Goal: Task Accomplishment & Management: Use online tool/utility

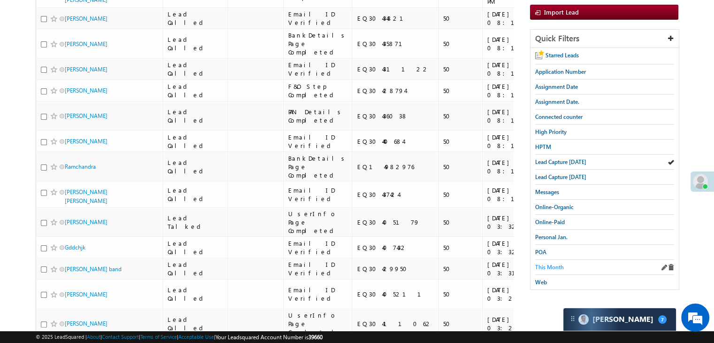
click at [558, 265] on span "This Month" at bounding box center [549, 266] width 29 height 7
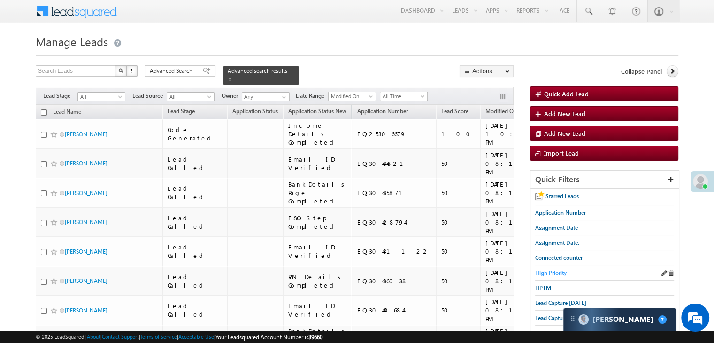
click at [549, 270] on span "High Priority" at bounding box center [550, 272] width 31 height 7
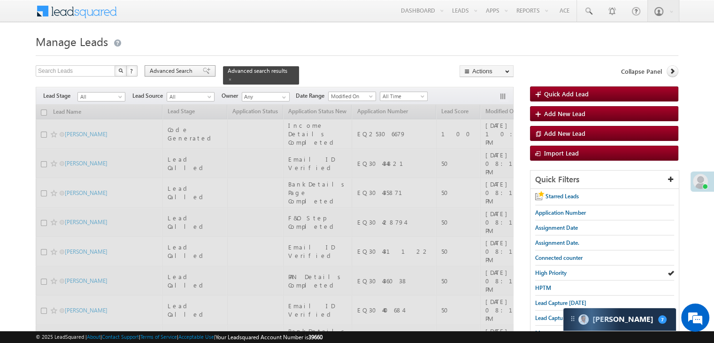
click at [205, 71] on div "Advanced Search" at bounding box center [180, 70] width 71 height 11
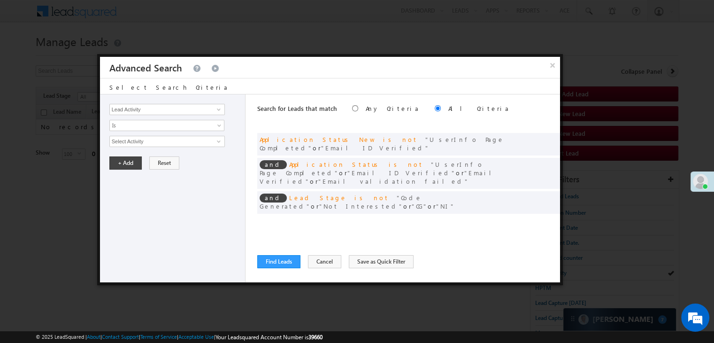
click at [538, 218] on span at bounding box center [538, 221] width 7 height 7
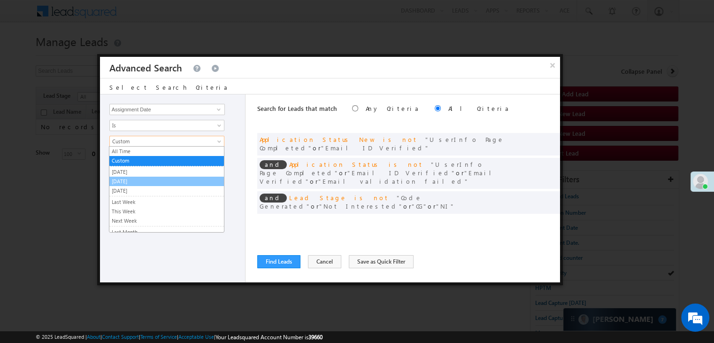
click at [153, 180] on link "[DATE]" at bounding box center [166, 181] width 115 height 8
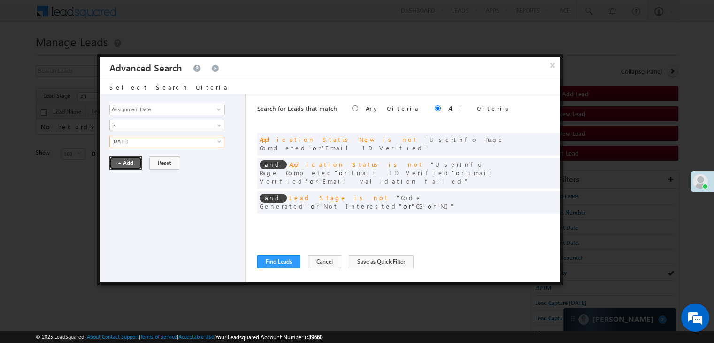
click at [123, 166] on button "+ Add" at bounding box center [125, 162] width 32 height 13
click at [279, 261] on button "Find Leads" at bounding box center [278, 261] width 43 height 13
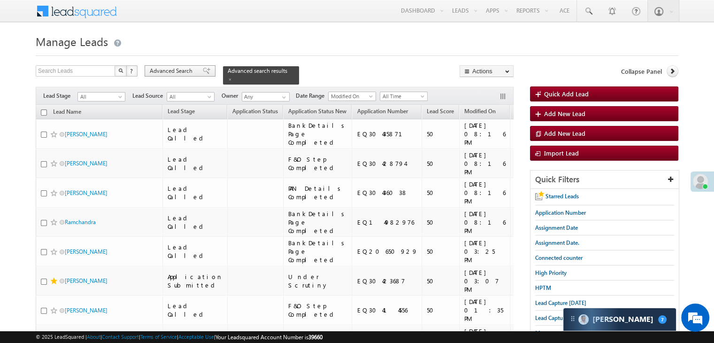
click at [182, 70] on span "Advanced Search" at bounding box center [173, 71] width 46 height 8
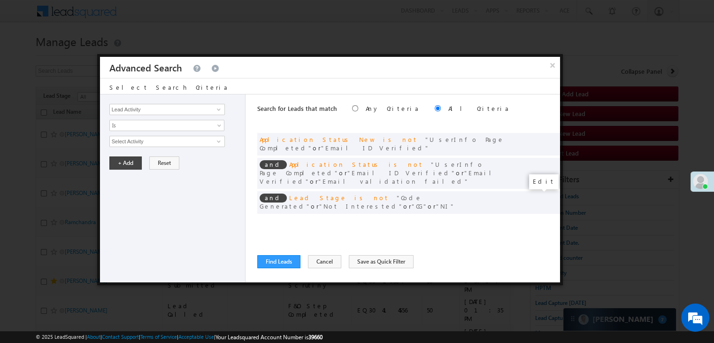
click at [535, 218] on span at bounding box center [538, 221] width 7 height 7
click at [145, 145] on link "[DATE]" at bounding box center [166, 141] width 115 height 11
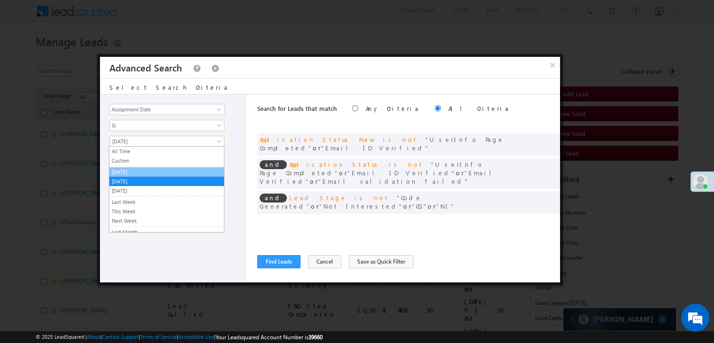
click at [132, 170] on link "[DATE]" at bounding box center [166, 172] width 115 height 8
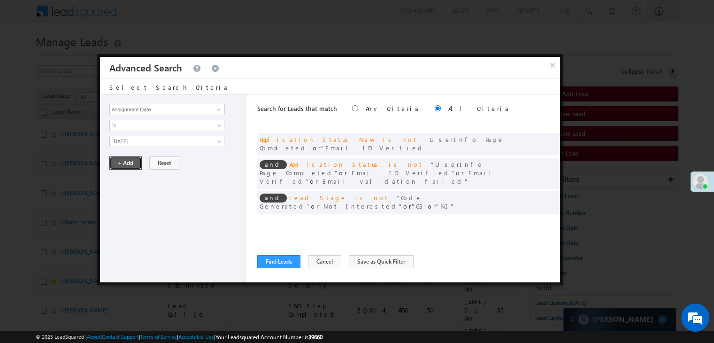
click at [131, 162] on button "+ Add" at bounding box center [125, 162] width 32 height 13
click at [282, 260] on button "Find Leads" at bounding box center [278, 261] width 43 height 13
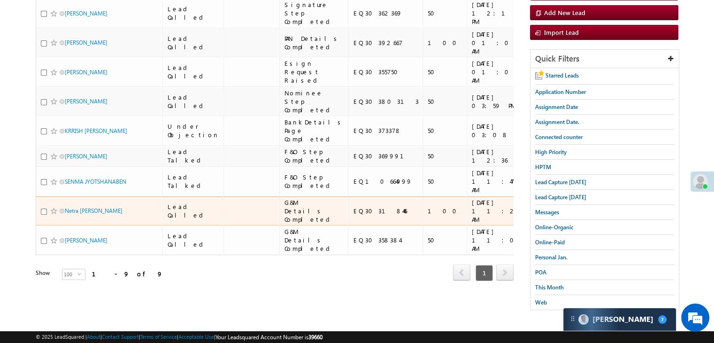
scroll to position [344, 0]
